Goal: Task Accomplishment & Management: Use online tool/utility

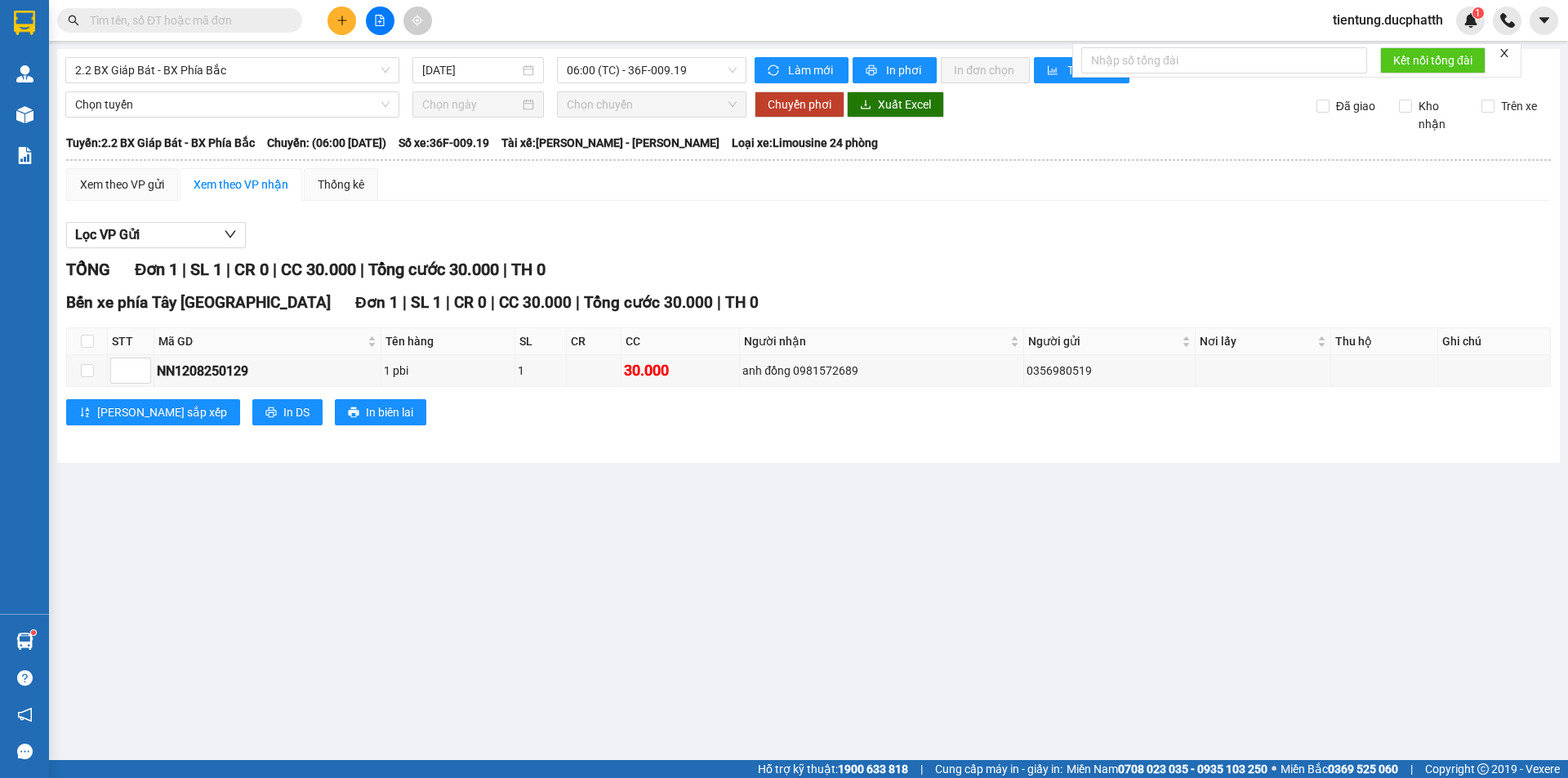
click at [233, 28] on input "text" at bounding box center [186, 20] width 192 height 18
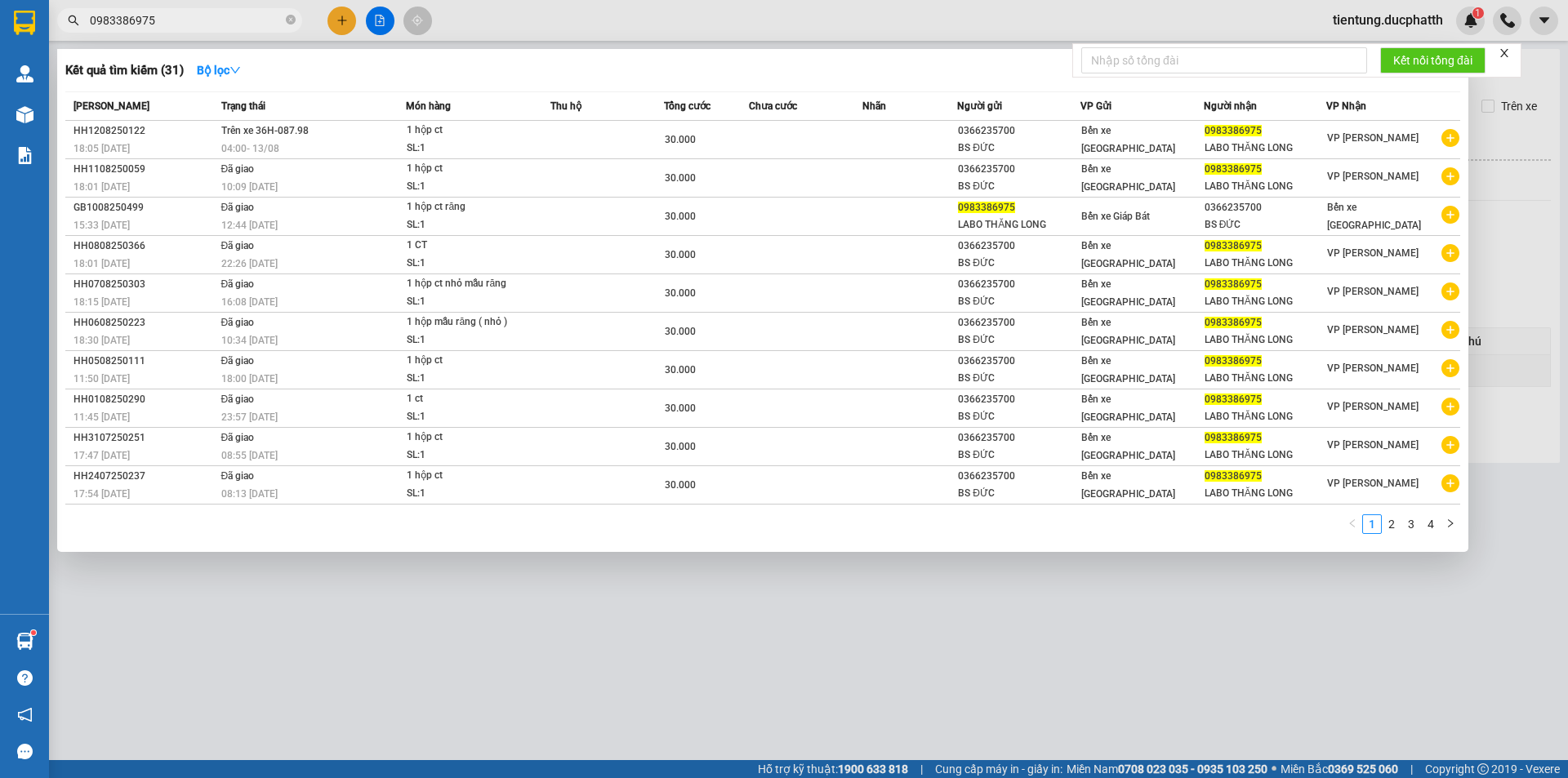
type input "0983386975"
click at [297, 20] on span "0983386975" at bounding box center [180, 20] width 245 height 25
click at [295, 23] on icon "close-circle" at bounding box center [291, 19] width 10 height 10
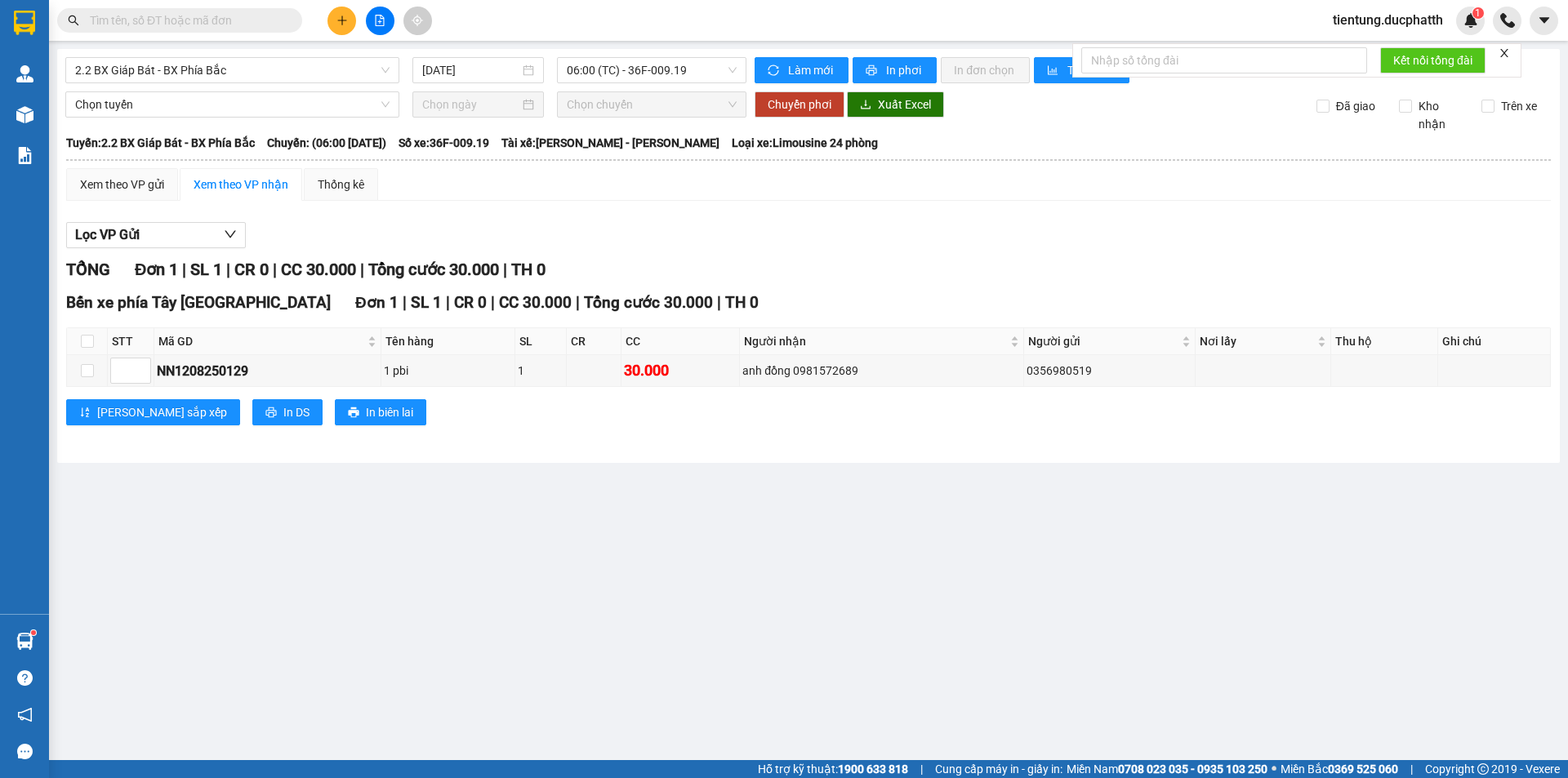
click at [378, 28] on button at bounding box center [379, 20] width 29 height 29
click at [309, 75] on span "2.2 BX Giáp Bát - BX Phía Bắc" at bounding box center [233, 70] width 315 height 25
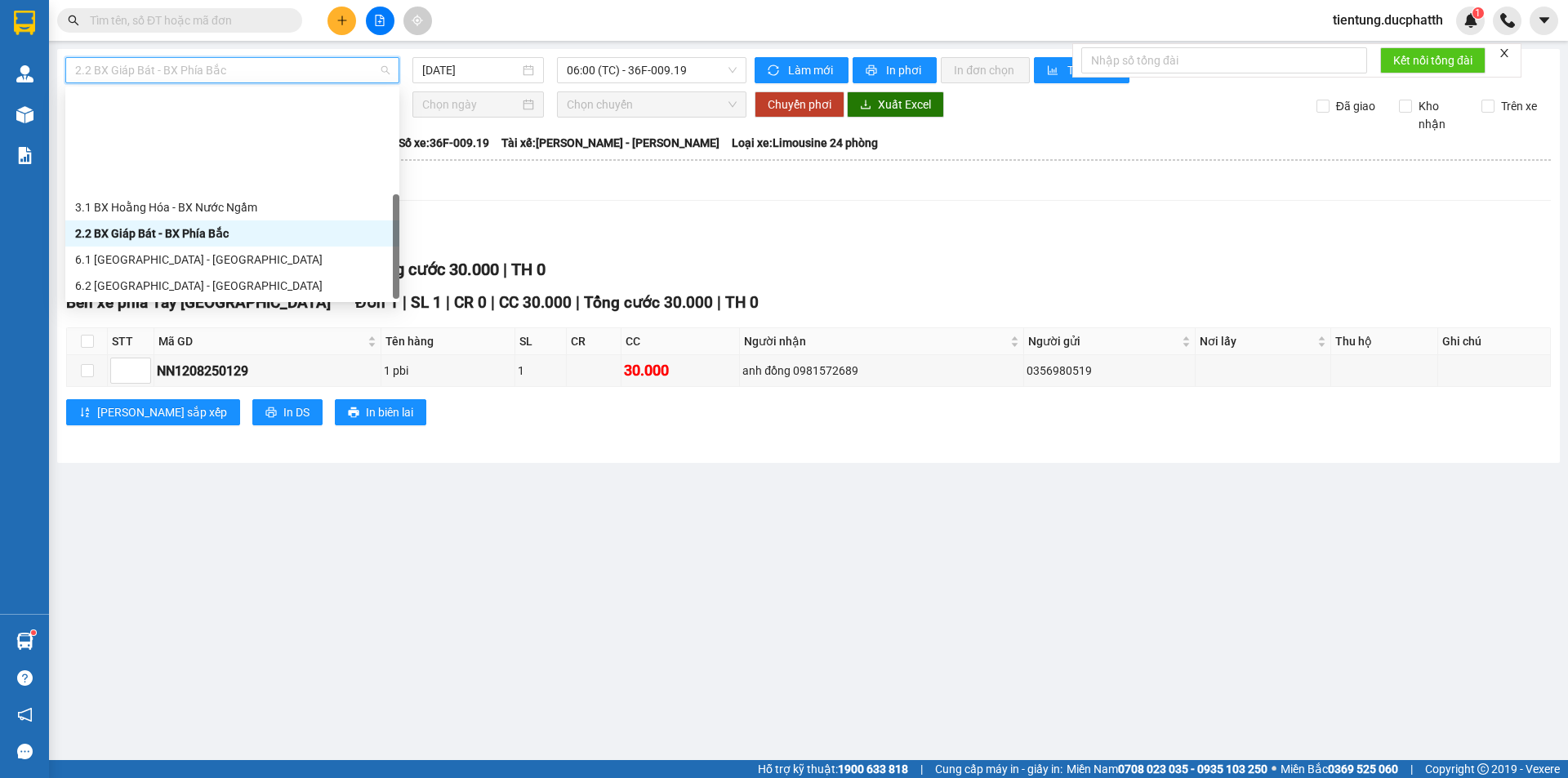
click at [227, 355] on div "1.2 BX Nước Ngầm - BX Phía Tây" at bounding box center [233, 365] width 315 height 18
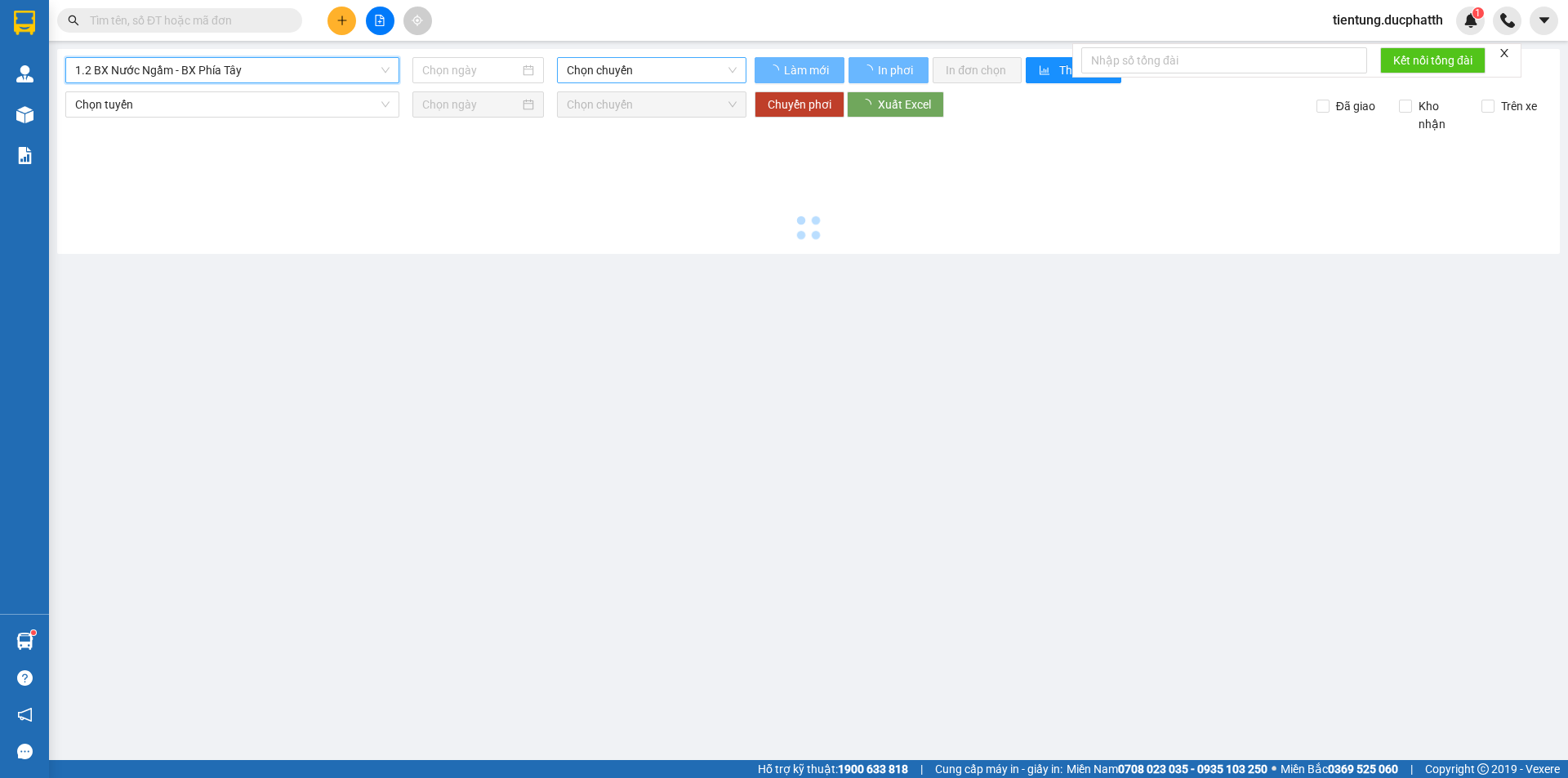
type input "[DATE]"
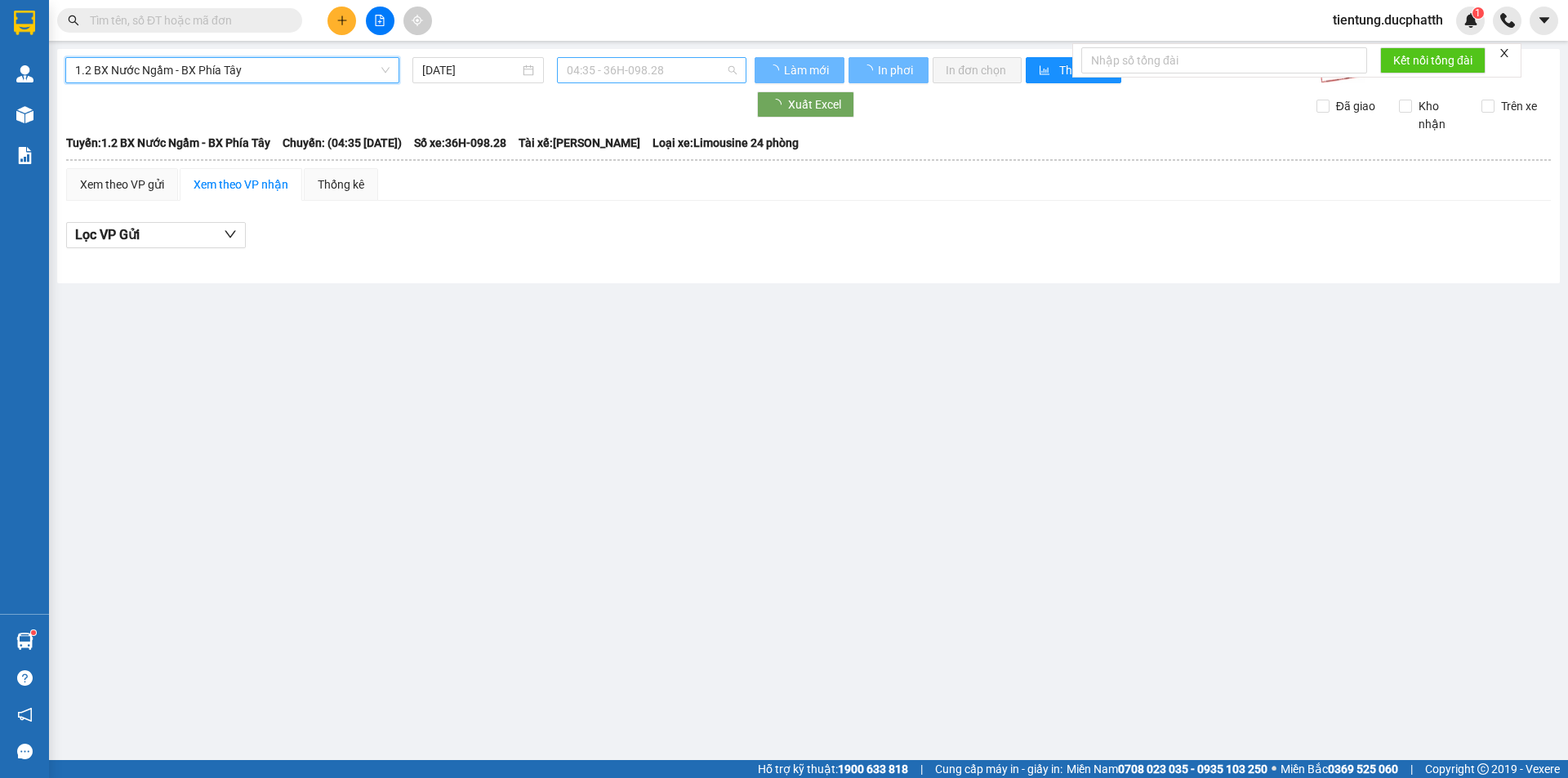
click at [624, 76] on span "04:35 - 36H-098.28" at bounding box center [652, 70] width 170 height 25
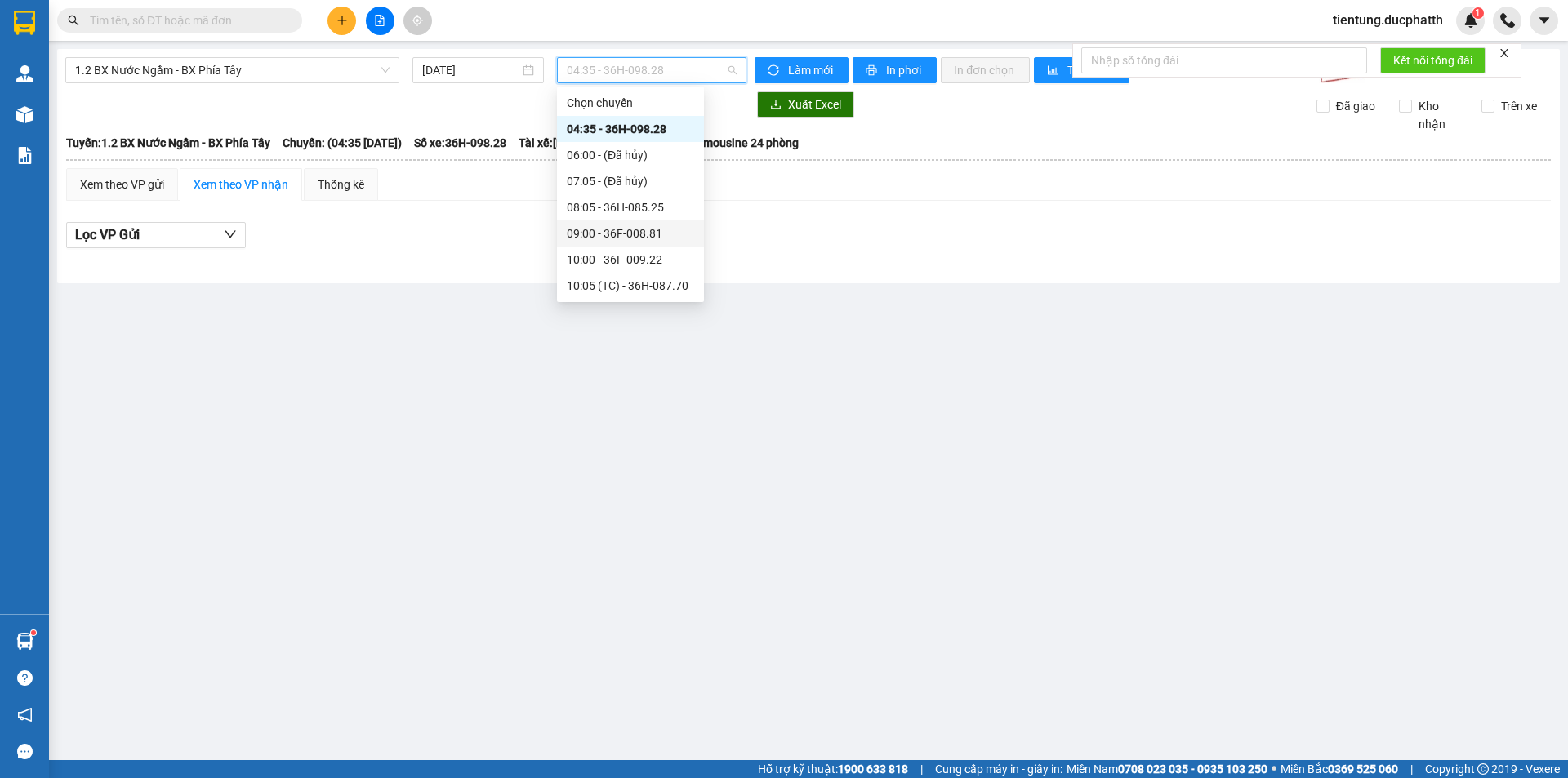
click at [650, 229] on div "09:00 - 36F-008.81" at bounding box center [631, 234] width 127 height 18
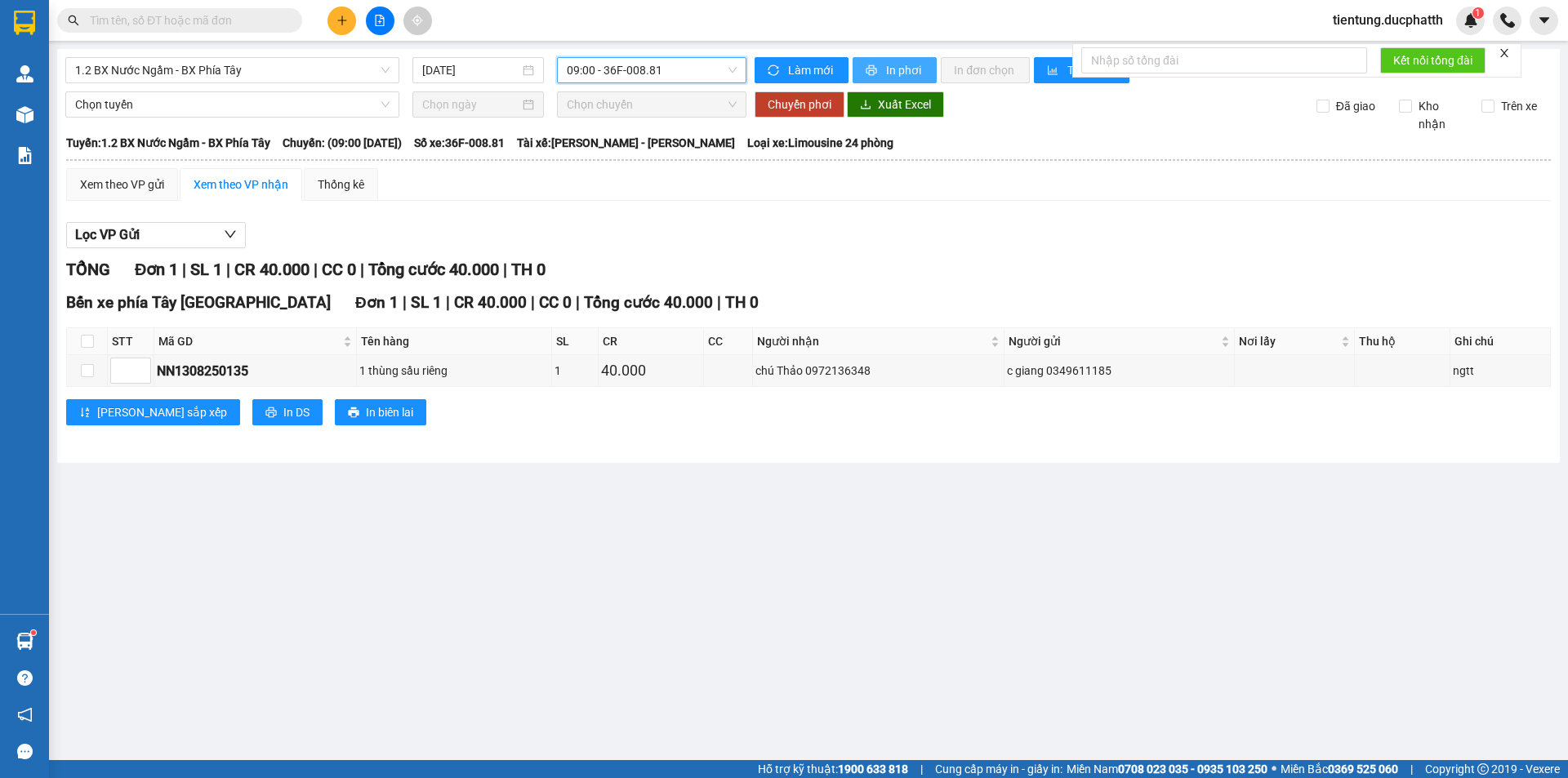
click at [894, 64] on span "In phơi" at bounding box center [905, 71] width 38 height 18
